Goal: Find specific page/section: Find specific page/section

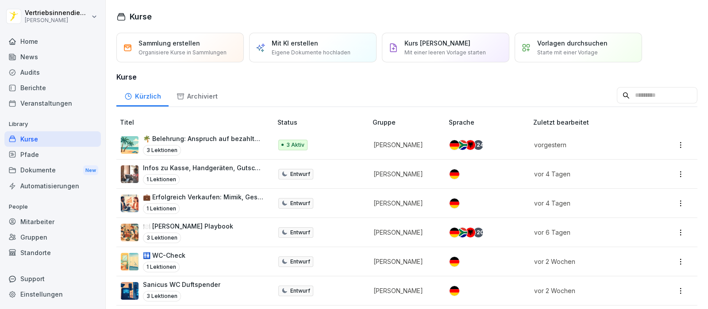
click at [39, 169] on div "Dokumente New" at bounding box center [52, 170] width 96 height 16
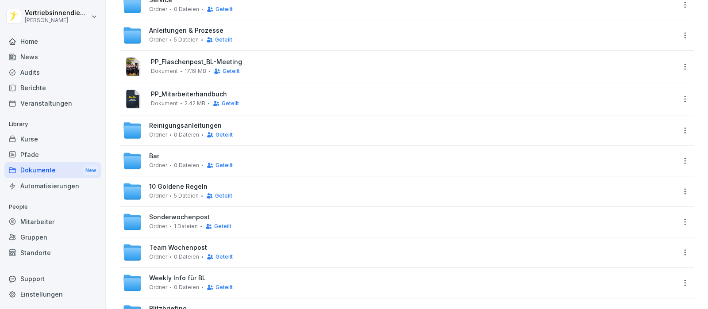
scroll to position [235, 0]
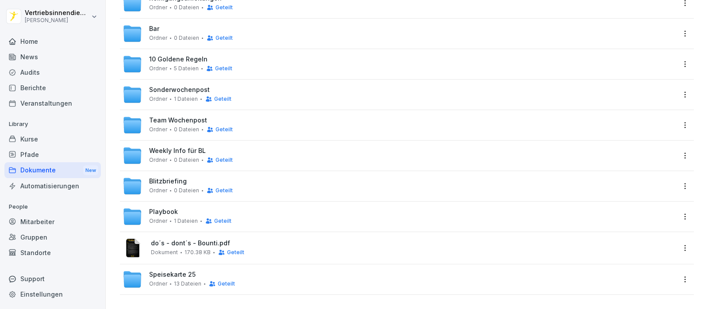
click at [189, 80] on div "Sonderwochenpost Ordner 1 Dateien Geteilt" at bounding box center [407, 95] width 574 height 30
click at [181, 86] on span "Sonderwochenpost" at bounding box center [179, 90] width 61 height 8
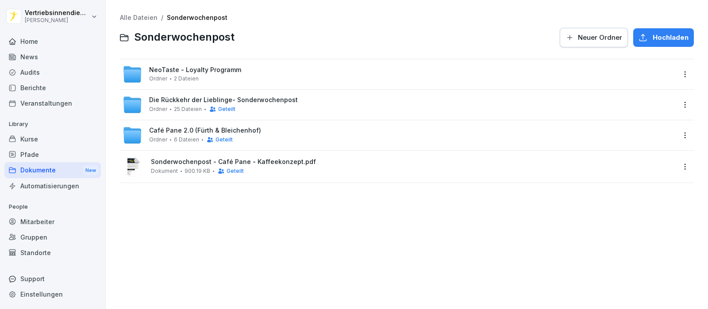
click at [673, 72] on html "Vertriebsinnendienst [PERSON_NAME] Home News Audits Berichte Veranstaltungen Li…" at bounding box center [354, 154] width 708 height 309
click at [627, 92] on div "Details" at bounding box center [625, 92] width 22 height 11
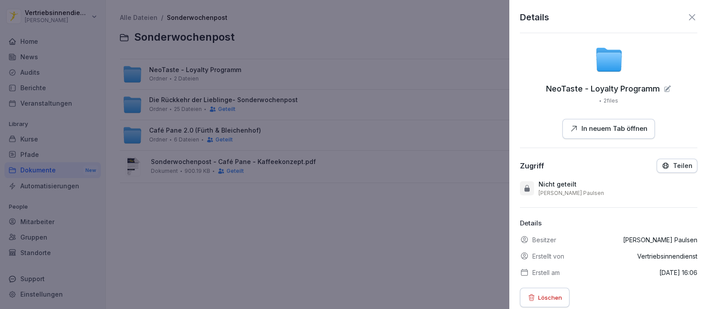
click at [663, 163] on icon "button" at bounding box center [666, 166] width 6 height 6
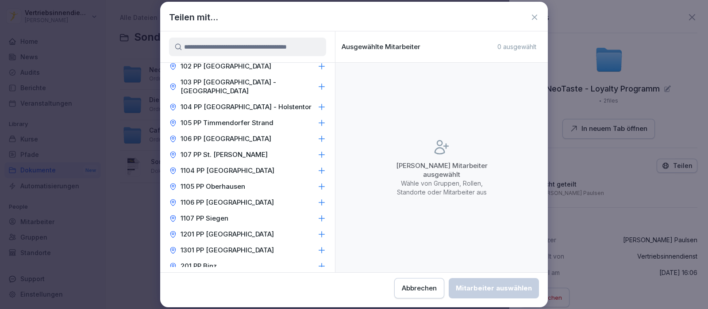
scroll to position [281, 0]
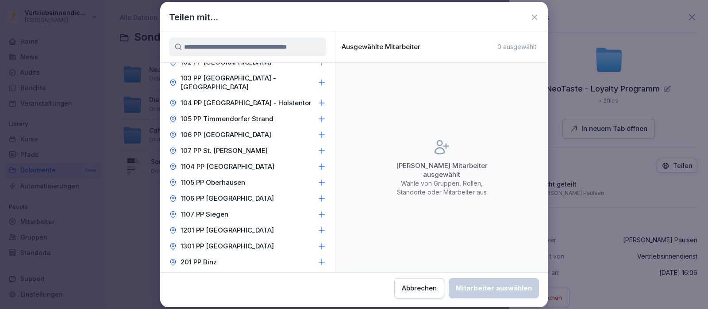
click at [216, 162] on p "1104 PP [GEOGRAPHIC_DATA]" at bounding box center [228, 166] width 94 height 9
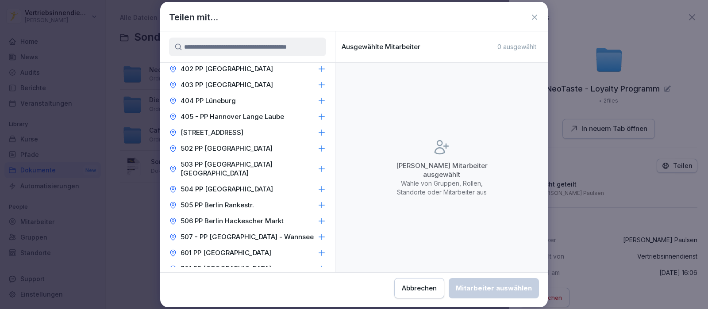
scroll to position [667, 0]
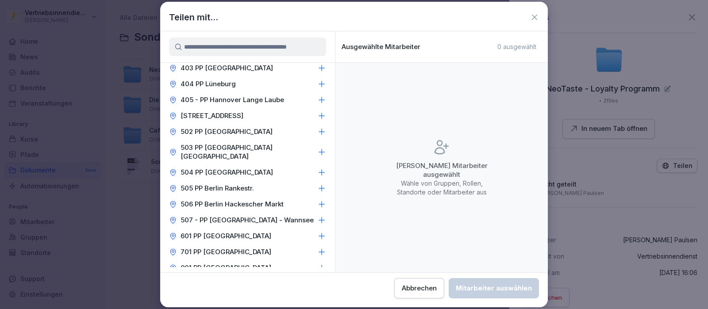
click at [246, 127] on p "502 PP [GEOGRAPHIC_DATA]" at bounding box center [227, 131] width 92 height 9
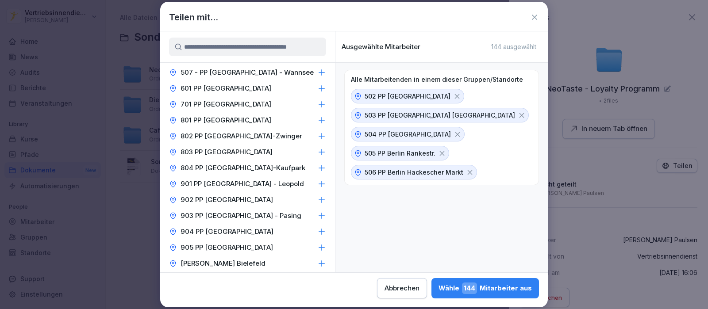
scroll to position [823, 0]
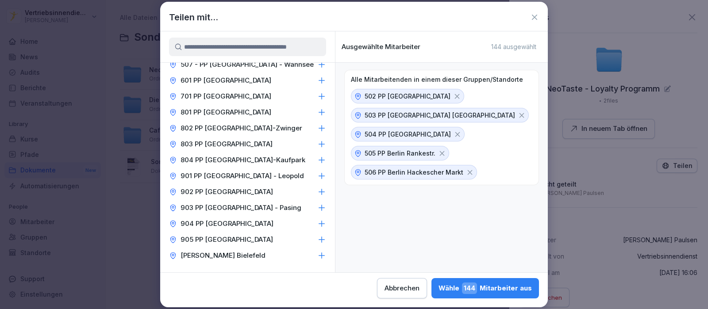
click at [237, 204] on p "903 PP [GEOGRAPHIC_DATA] - Pasing" at bounding box center [241, 208] width 121 height 9
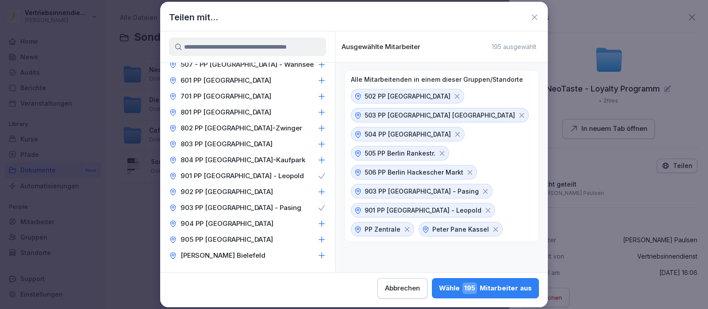
click at [423, 230] on div "502 PP [GEOGRAPHIC_DATA] - Schloss 503 PP [GEOGRAPHIC_DATA] [GEOGRAPHIC_DATA] 5…" at bounding box center [441, 163] width 181 height 148
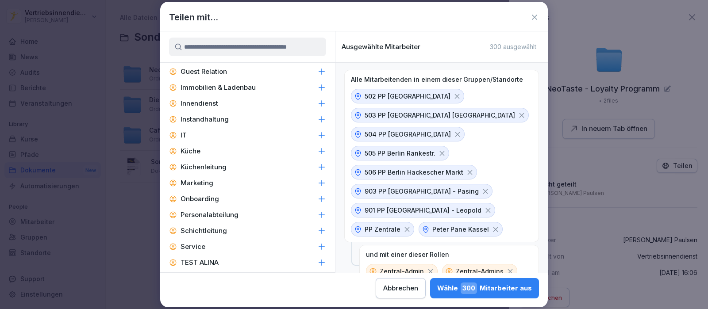
click at [492, 228] on icon at bounding box center [496, 230] width 8 height 8
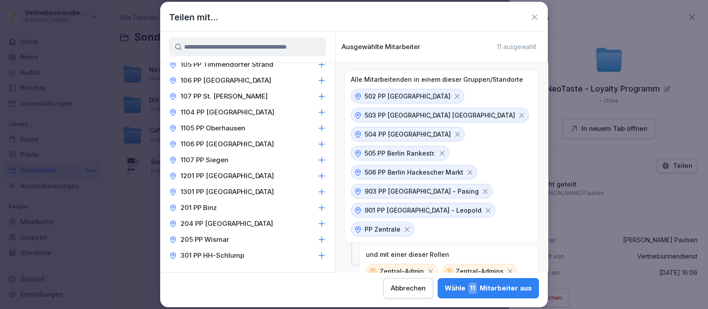
scroll to position [334, 0]
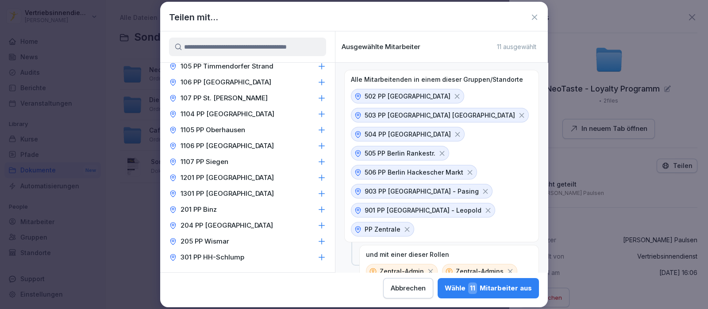
click at [237, 106] on div "1104 PP [GEOGRAPHIC_DATA]" at bounding box center [247, 114] width 175 height 16
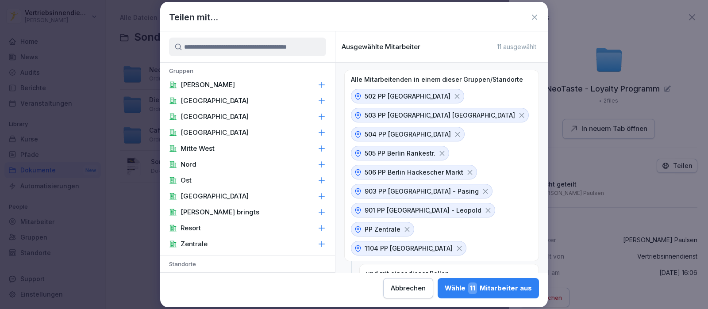
scroll to position [29, 0]
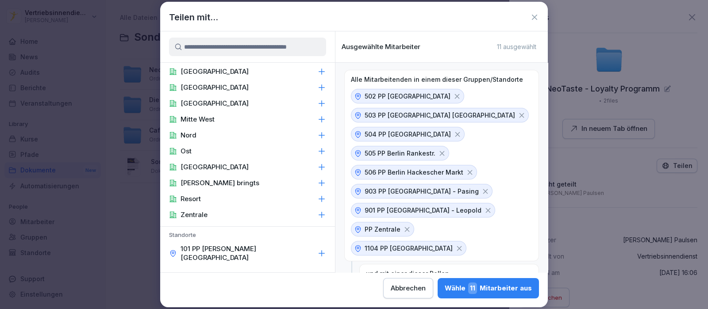
click at [197, 213] on p "Zentrale" at bounding box center [194, 215] width 27 height 9
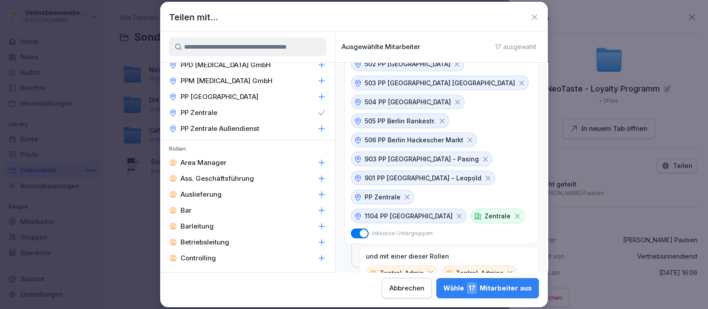
scroll to position [1110, 0]
click at [210, 158] on p "Area Manager" at bounding box center [204, 162] width 46 height 9
click at [427, 270] on icon at bounding box center [431, 274] width 8 height 8
click at [434, 289] on icon at bounding box center [430, 293] width 8 height 8
click at [430, 308] on icon at bounding box center [434, 312] width 8 height 8
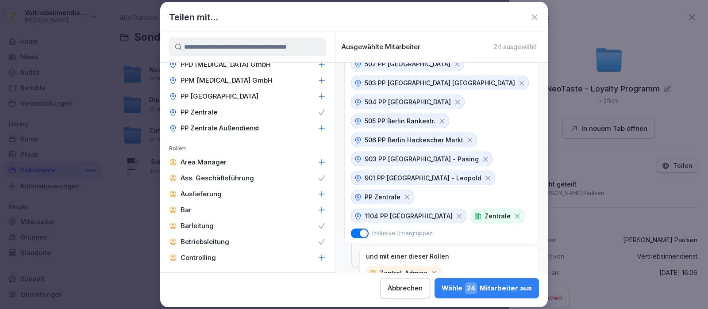
click at [424, 253] on p "und mit einer dieser Rollen" at bounding box center [407, 257] width 83 height 8
click at [446, 266] on div "Zentral-Admins Ass. Geschäftsführung Barleitung" at bounding box center [449, 283] width 166 height 34
click at [511, 266] on div "Zentral-Admins Ass. Geschäftsführung Barleitung" at bounding box center [449, 283] width 166 height 34
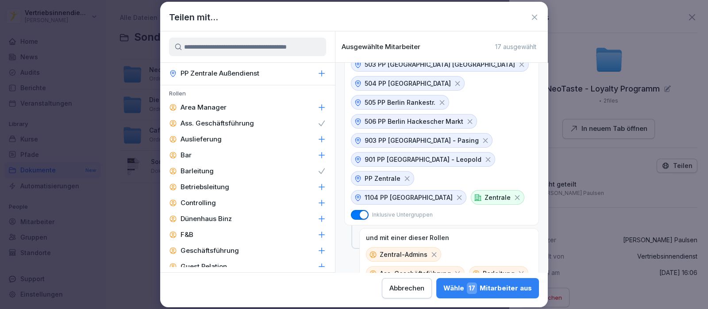
click at [430, 251] on icon at bounding box center [434, 255] width 8 height 8
click at [454, 270] on icon at bounding box center [458, 274] width 8 height 8
click at [507, 251] on div "und mit einer dieser Rollen Zentral-Admins Ass. Geschäftsführung Barleitung" at bounding box center [449, 257] width 180 height 58
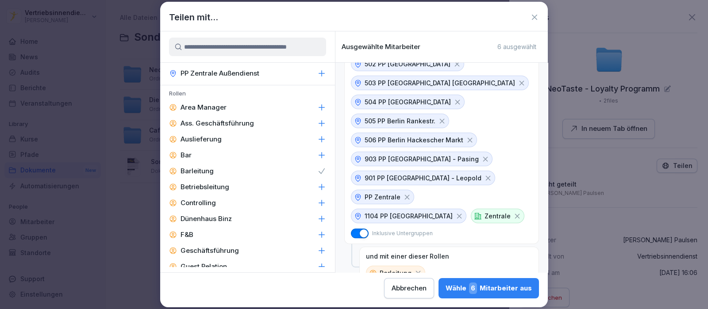
click at [414, 270] on icon at bounding box center [418, 274] width 8 height 8
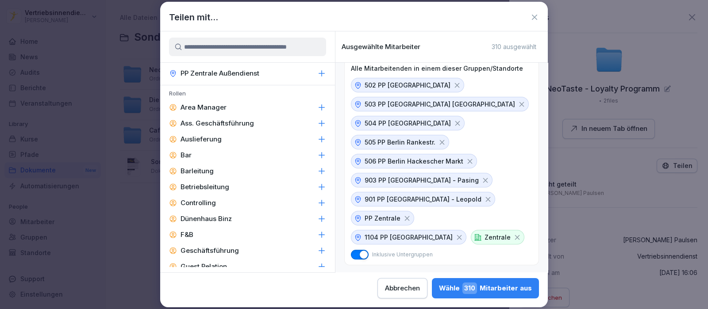
scroll to position [0, 0]
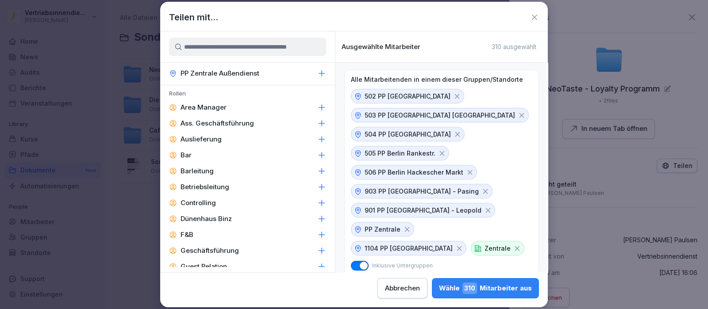
click at [489, 290] on div "[PERSON_NAME] 310 Mitarbeiter aus" at bounding box center [485, 289] width 93 height 12
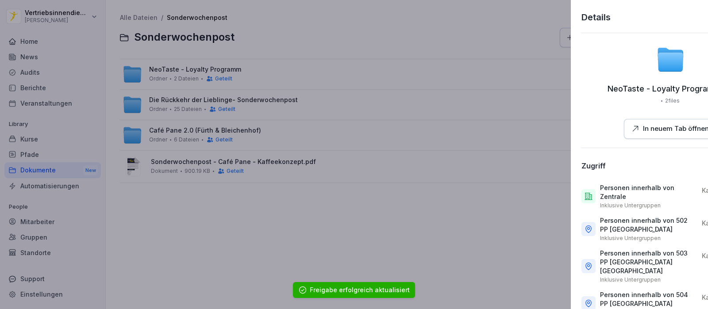
click at [227, 236] on div at bounding box center [354, 154] width 708 height 309
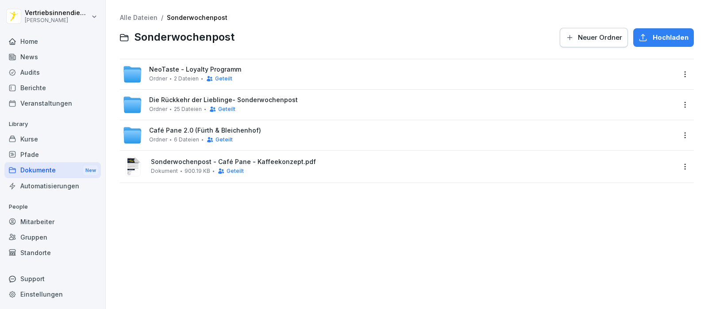
click at [263, 67] on div "NeoTaste - Loyalty Programm [PERSON_NAME] 2 Dateien Geteilt" at bounding box center [399, 74] width 553 height 19
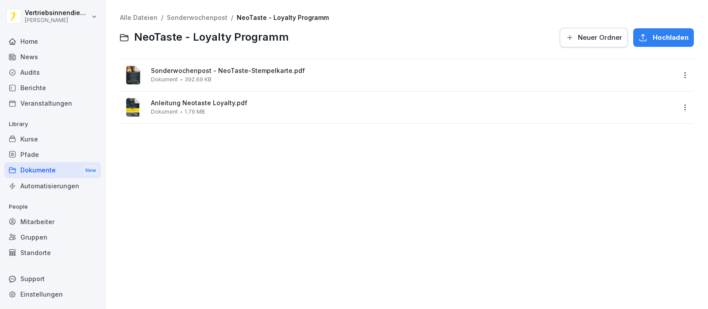
click at [191, 69] on span "Sonderwochenpost - NeoTaste-Stempelkarte.pdf" at bounding box center [413, 71] width 524 height 8
click at [191, 69] on div at bounding box center [354, 154] width 708 height 309
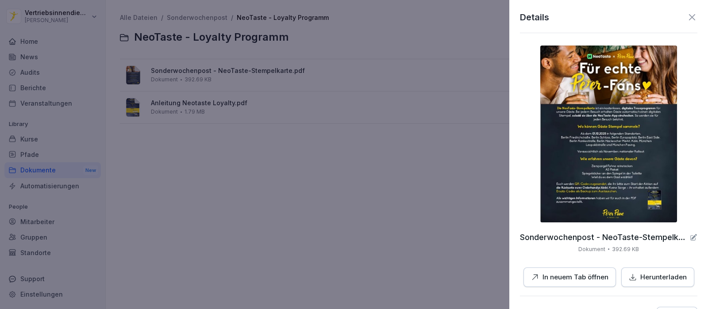
click at [223, 180] on div at bounding box center [354, 154] width 708 height 309
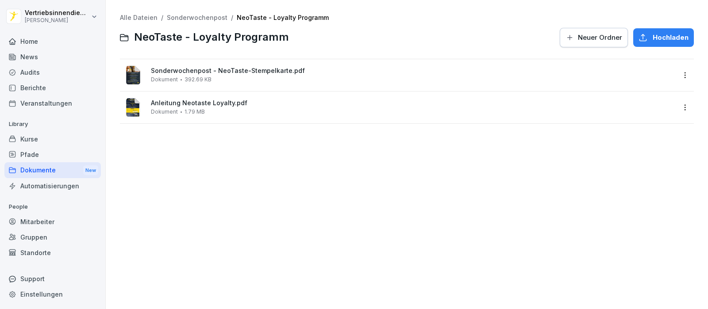
click at [35, 167] on div "Dokumente New" at bounding box center [52, 170] width 96 height 16
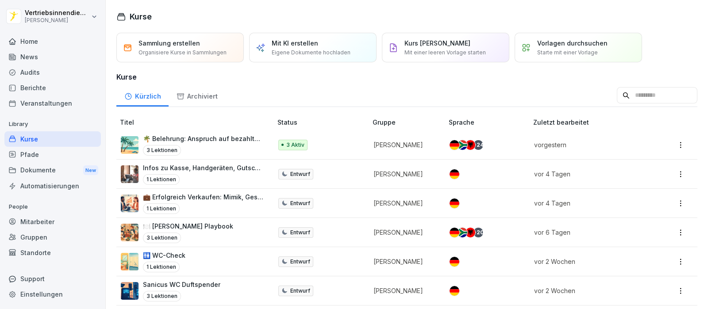
click at [51, 61] on div "News" at bounding box center [52, 56] width 96 height 15
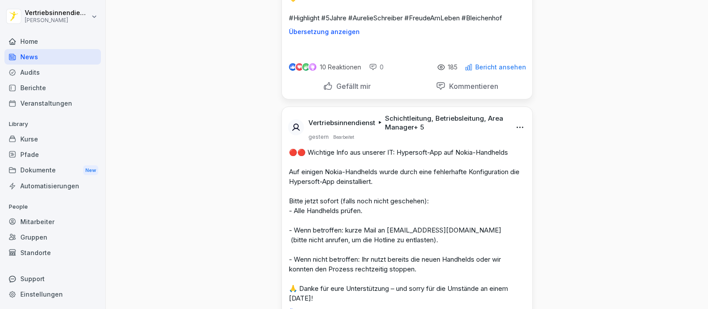
scroll to position [1941, 0]
click at [516, 19] on html "Vertriebsinnendienst Peter Pane Home News Audits Berichte Veranstaltungen Libra…" at bounding box center [354, 154] width 708 height 309
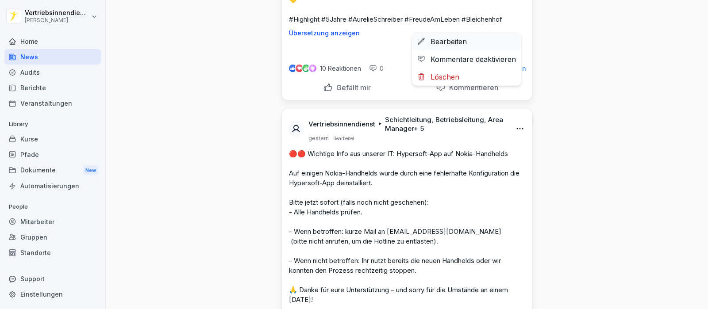
click at [448, 41] on div "Bearbeiten" at bounding box center [466, 42] width 109 height 18
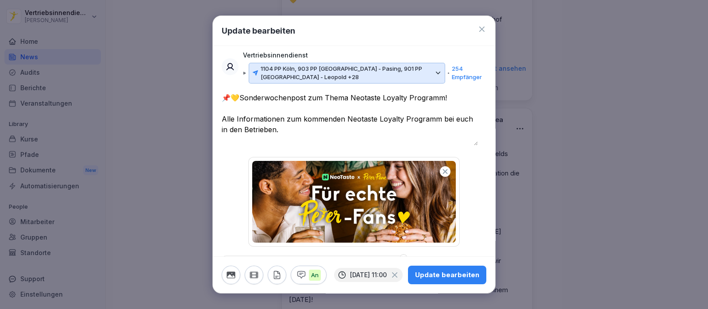
click at [351, 69] on p "1104 PP Köln, 903 PP München - Pasing, 901 PP München - Leopold +28" at bounding box center [347, 73] width 172 height 17
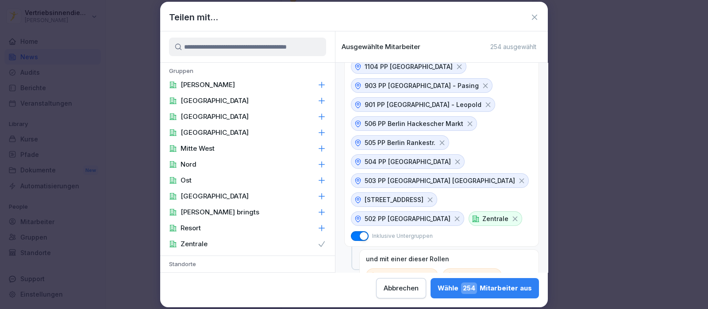
scroll to position [0, 0]
